Goal: Navigation & Orientation: Find specific page/section

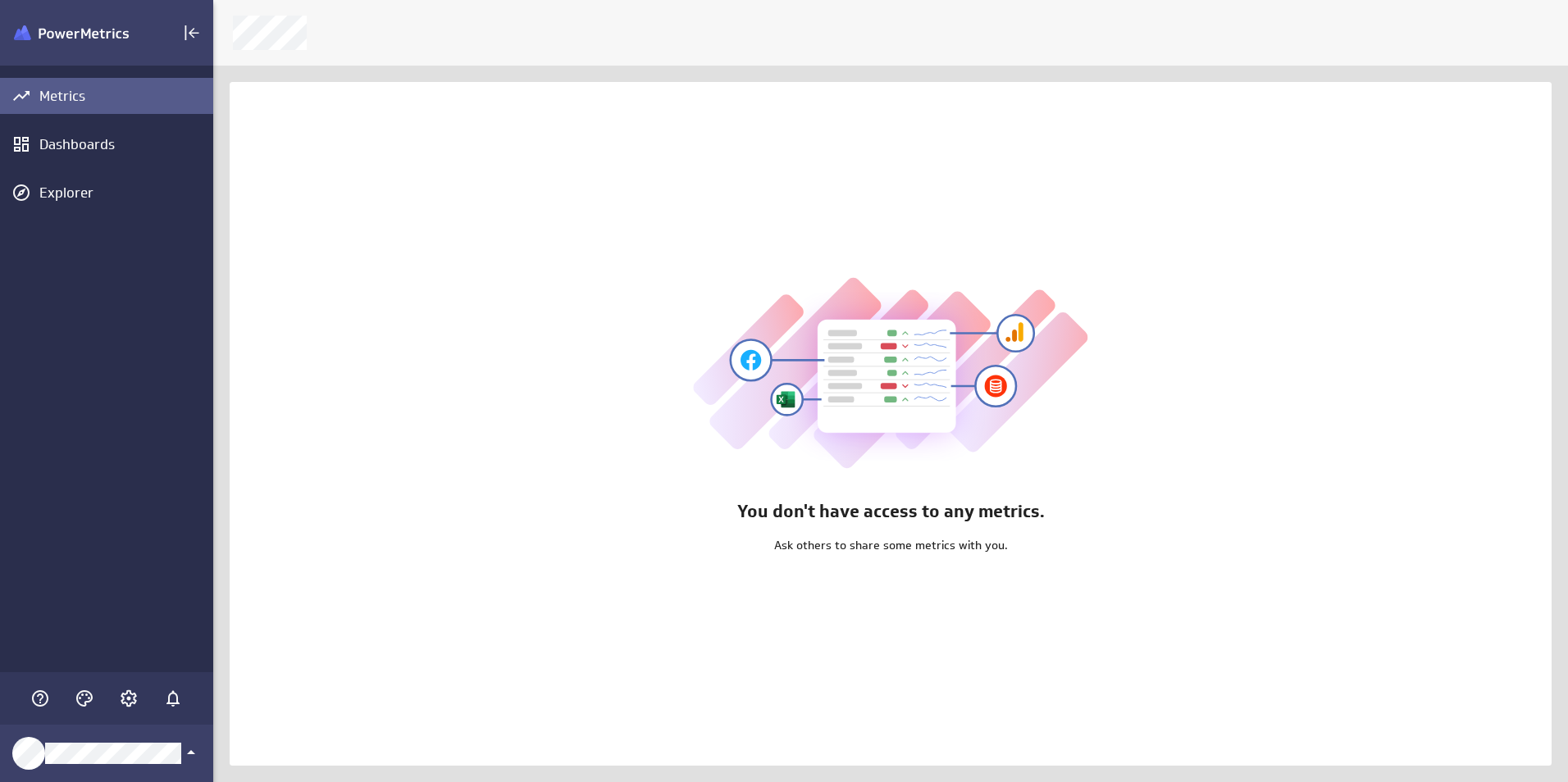
scroll to position [808, 1380]
click at [134, 697] on icon "Account and settings" at bounding box center [129, 698] width 16 height 16
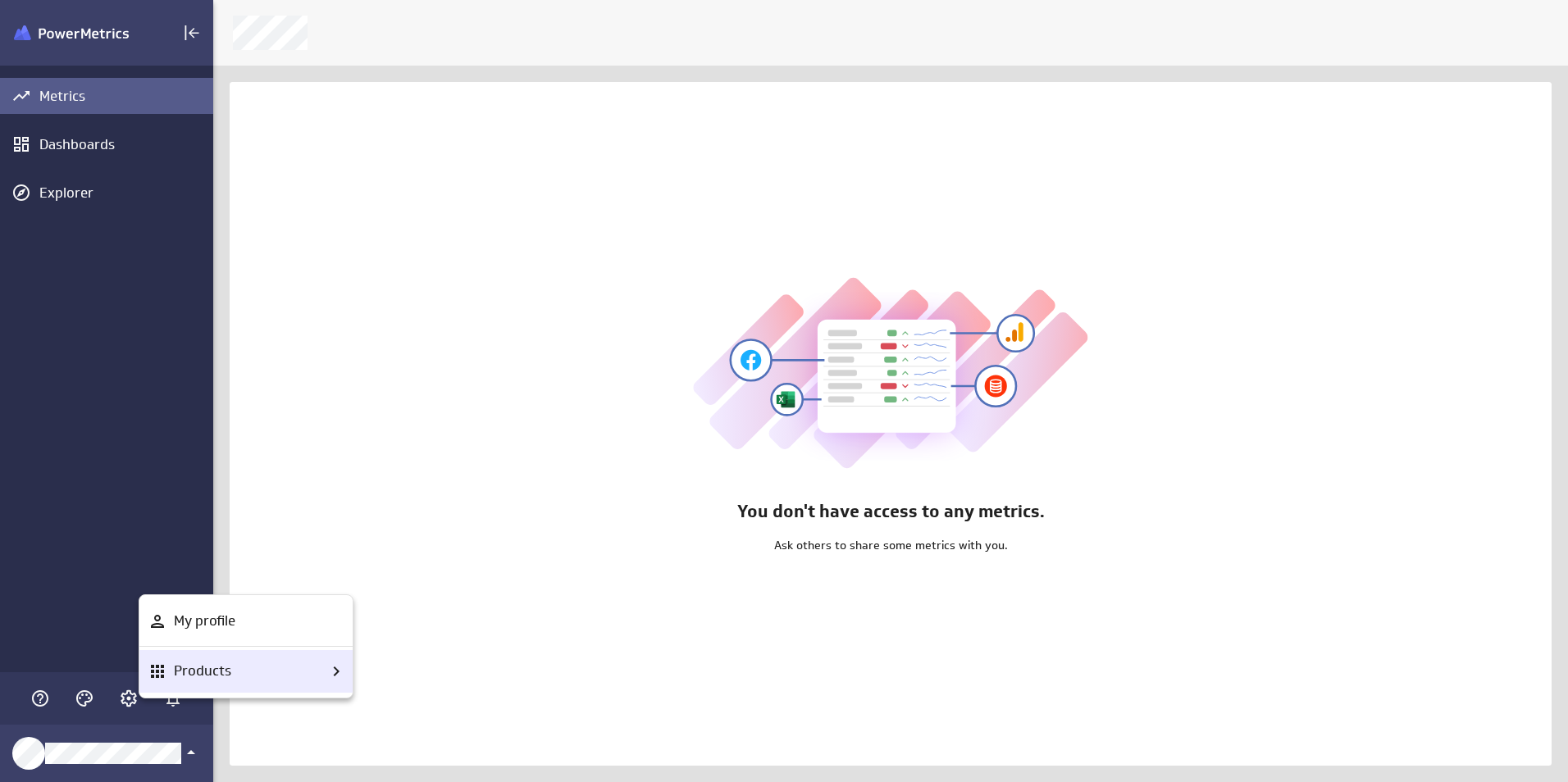
click at [203, 665] on p "Products" at bounding box center [202, 671] width 58 height 21
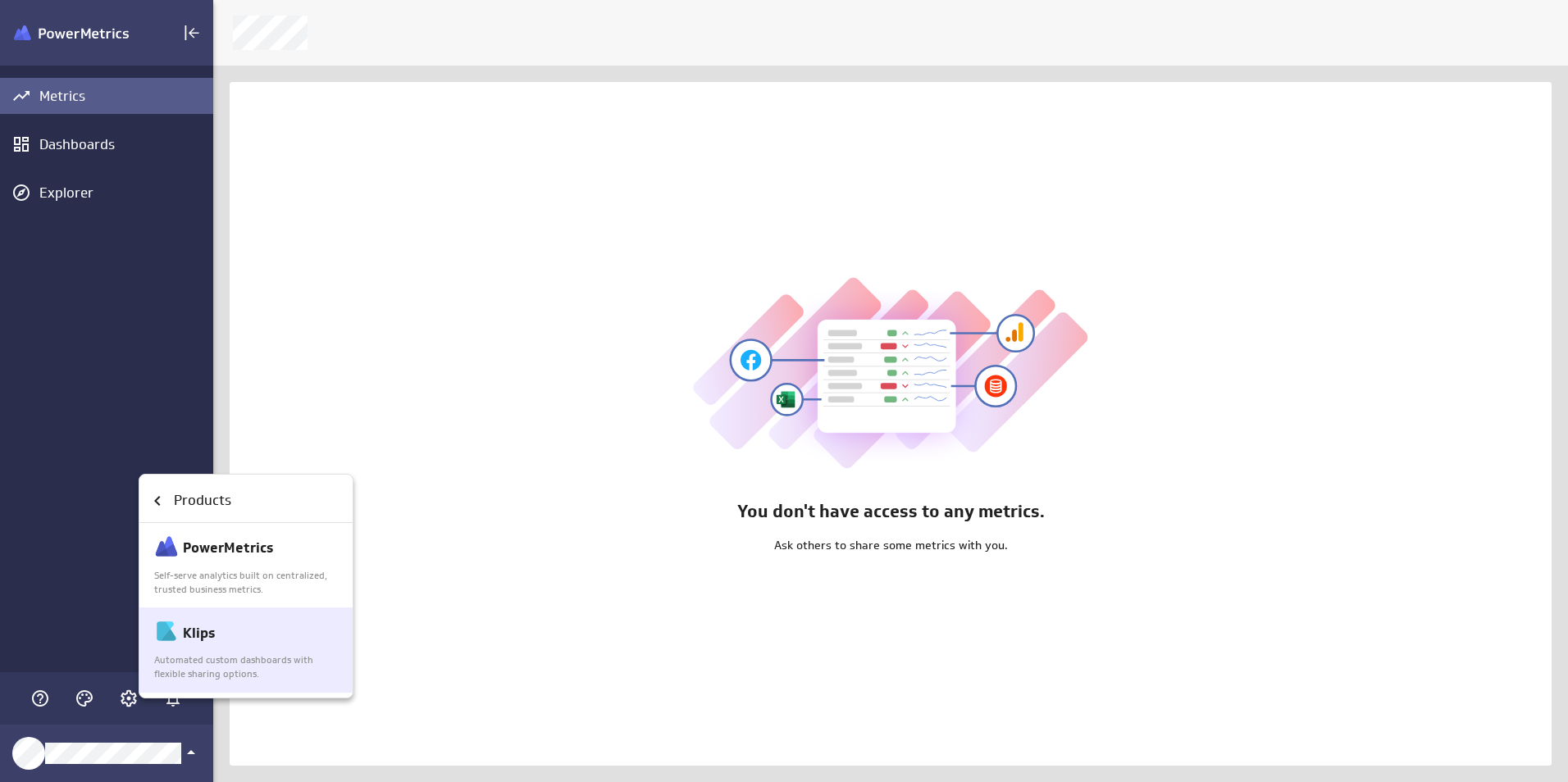
click at [228, 665] on p "Automated custom dashboards with flexible sharing options." at bounding box center [247, 667] width 186 height 28
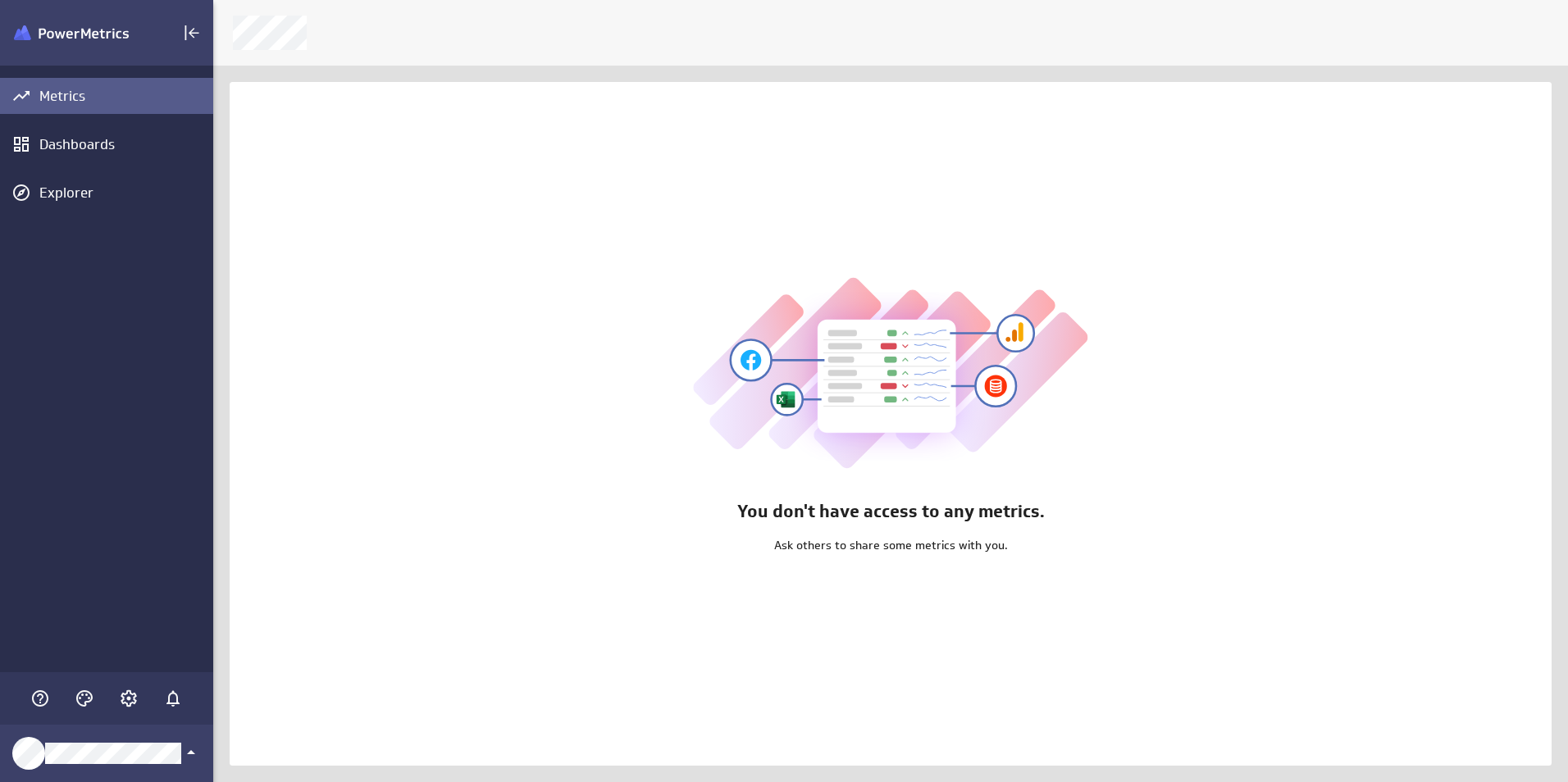
scroll to position [808, 1380]
click at [126, 696] on icon "Account and settings" at bounding box center [129, 699] width 20 height 20
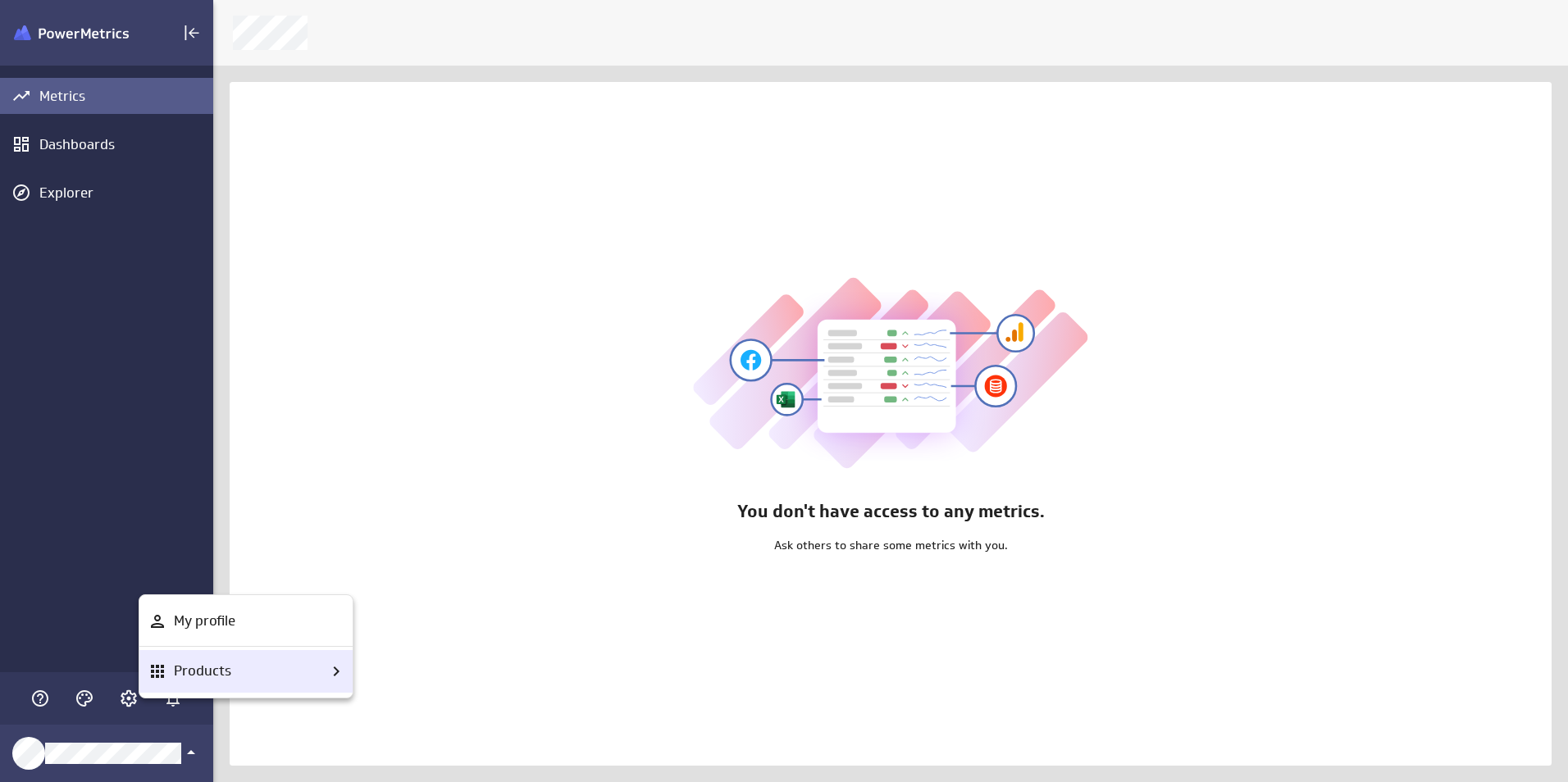
click at [215, 675] on p "Products" at bounding box center [202, 671] width 58 height 21
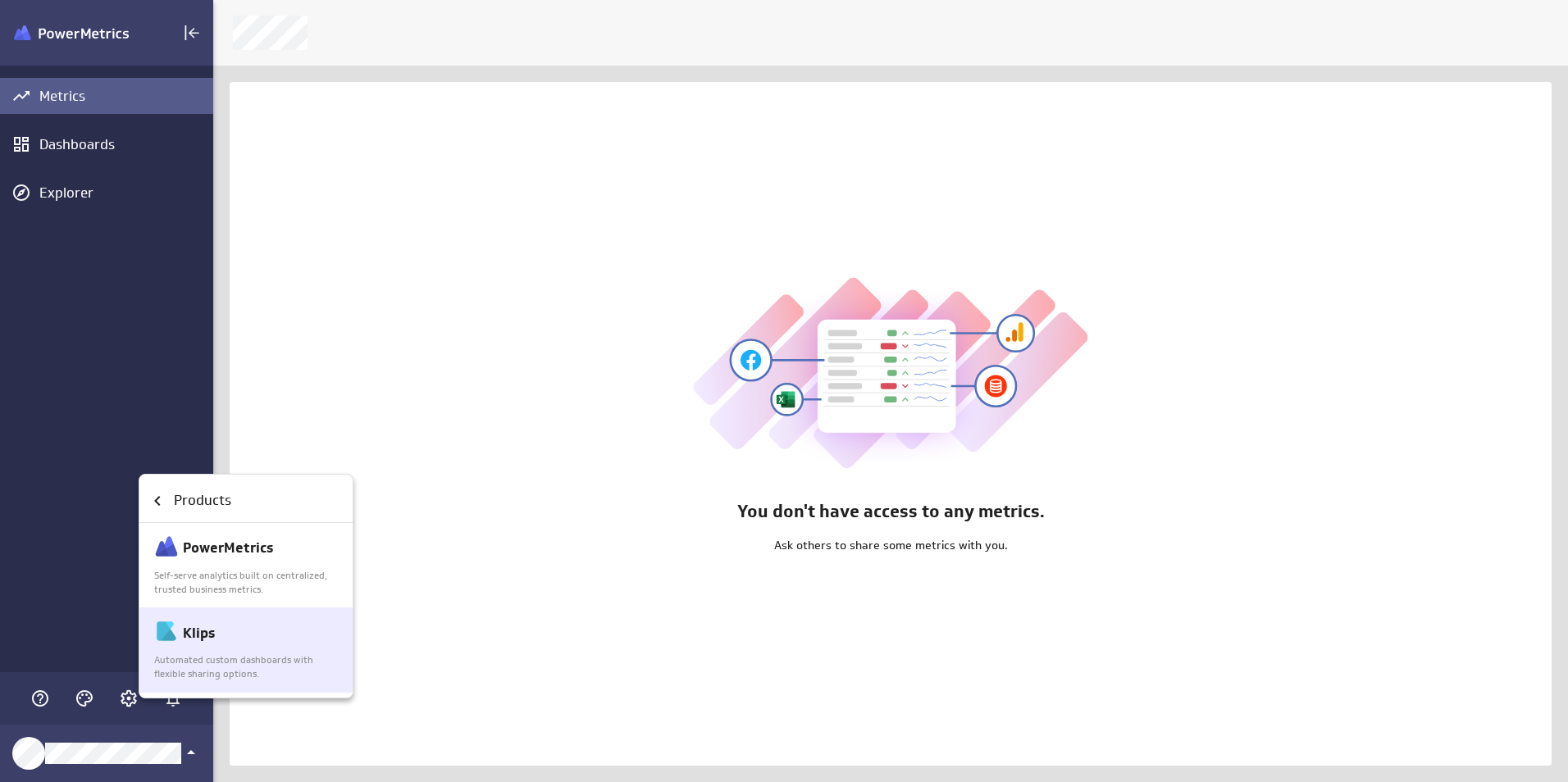
click at [209, 645] on div "Klips" at bounding box center [247, 633] width 186 height 28
